Goal: Navigation & Orientation: Find specific page/section

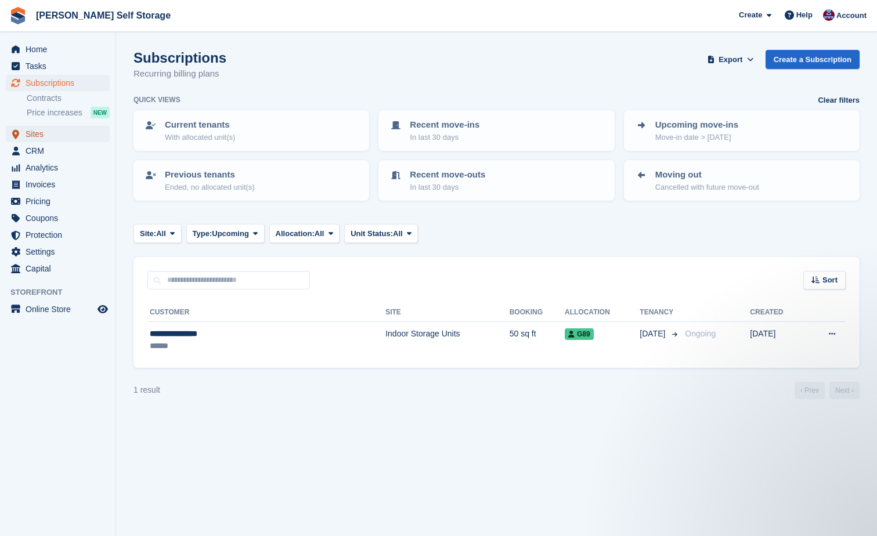
click at [31, 131] on span "Sites" at bounding box center [61, 134] width 70 height 16
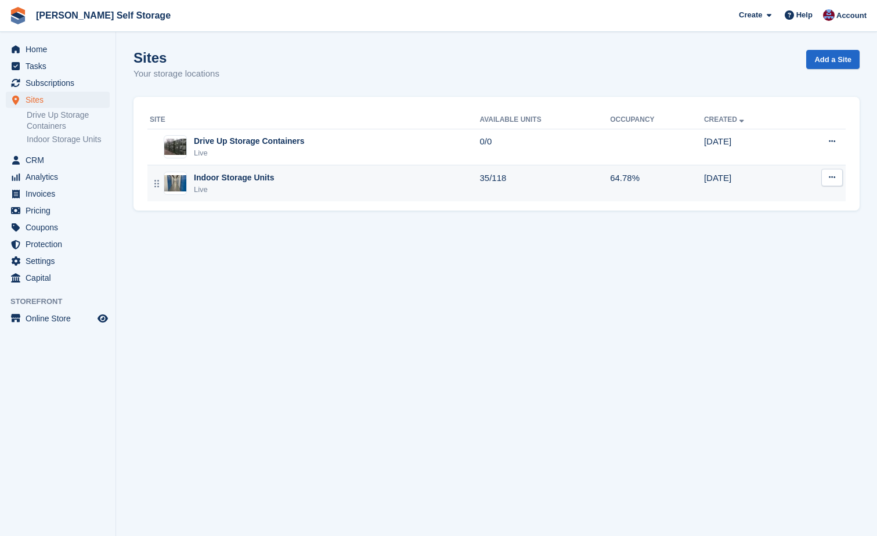
click at [259, 179] on div "Indoor Storage Units" at bounding box center [234, 178] width 80 height 12
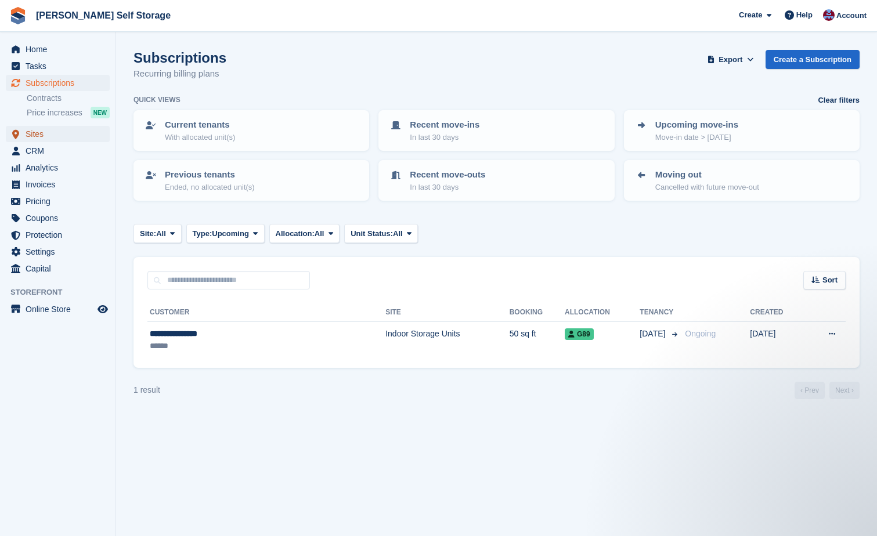
click at [37, 133] on span "Sites" at bounding box center [61, 134] width 70 height 16
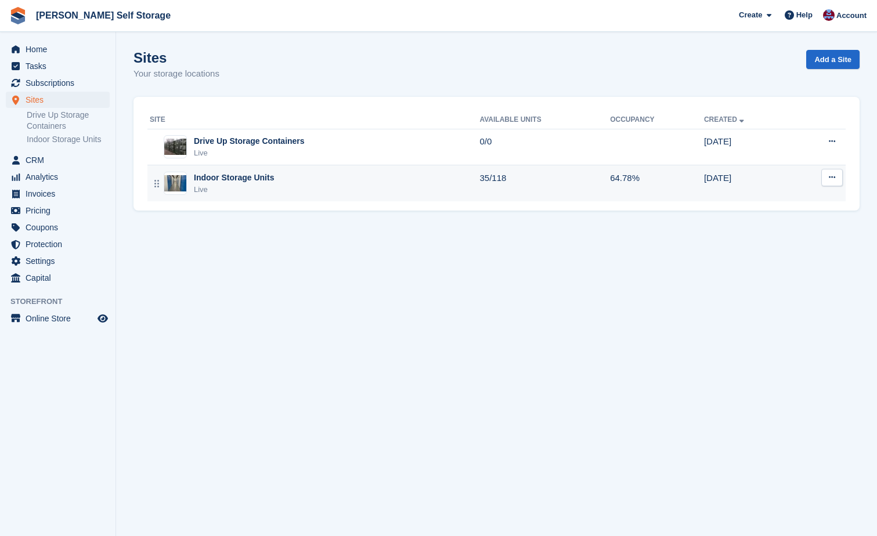
click at [479, 179] on div "Indoor Storage Units Live" at bounding box center [315, 184] width 330 height 24
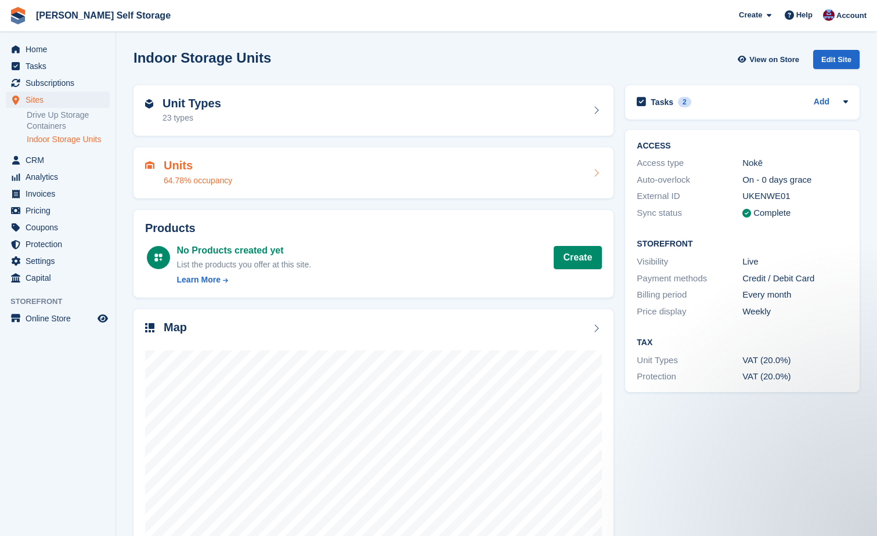
click at [181, 161] on h2 "Units" at bounding box center [198, 165] width 68 height 13
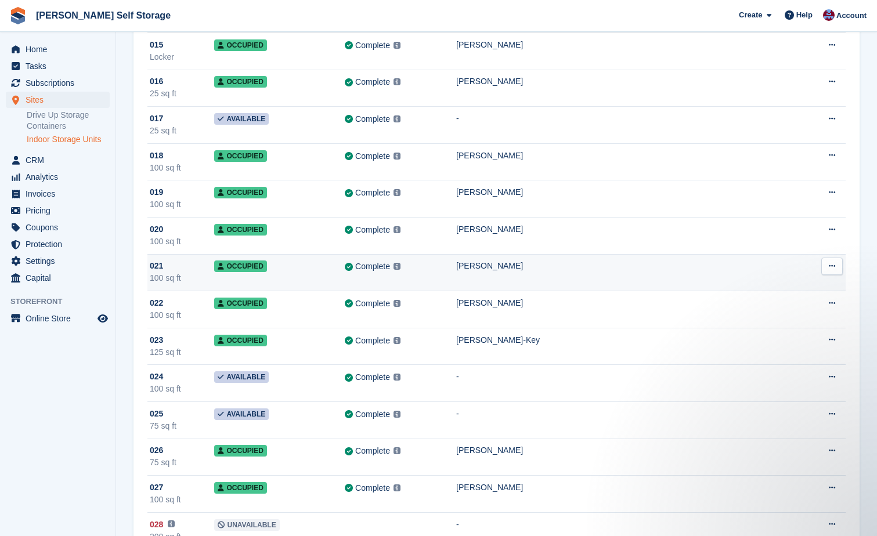
scroll to position [638, 0]
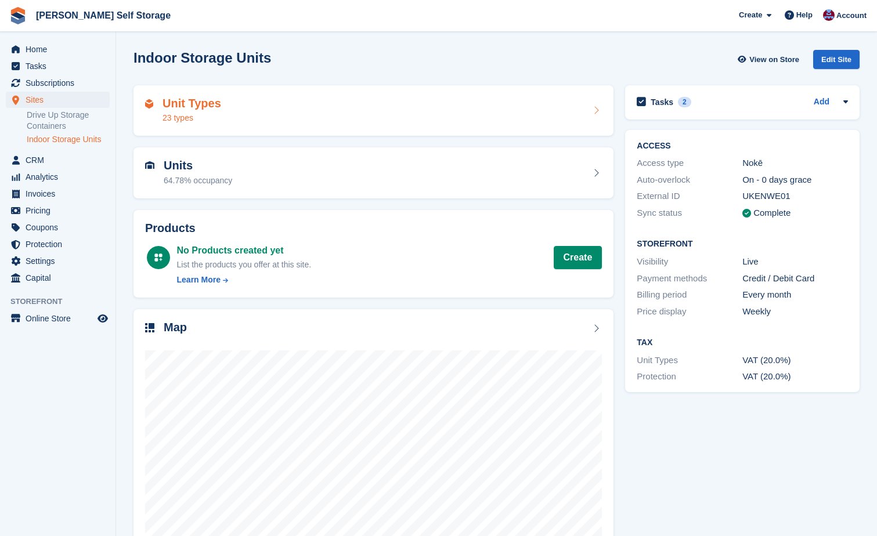
drag, startPoint x: 0, startPoint y: 0, endPoint x: 180, endPoint y: 103, distance: 207.6
click at [180, 103] on h2 "Unit Types" at bounding box center [191, 103] width 59 height 13
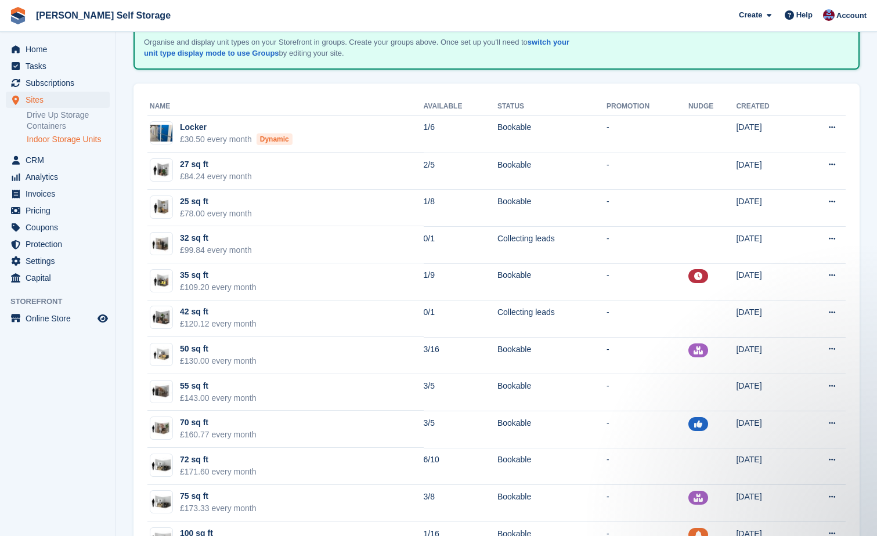
scroll to position [70, 0]
